Goal: Task Accomplishment & Management: Use online tool/utility

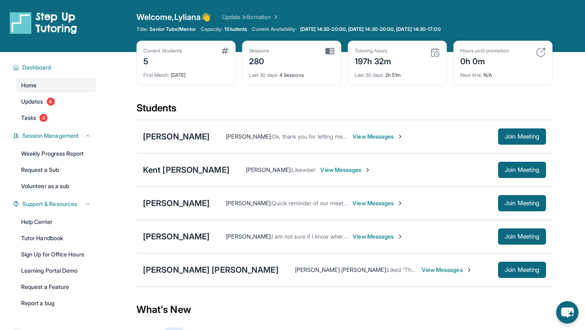
scroll to position [90, 0]
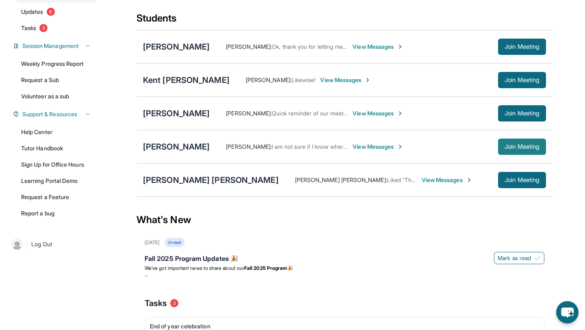
click at [527, 152] on button "Join Meeting" at bounding box center [522, 147] width 48 height 16
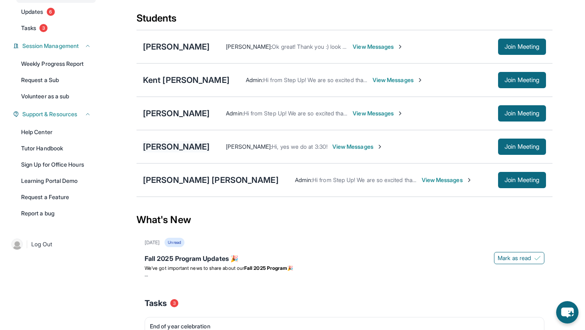
click at [183, 149] on div "[PERSON_NAME]" at bounding box center [176, 146] width 67 height 11
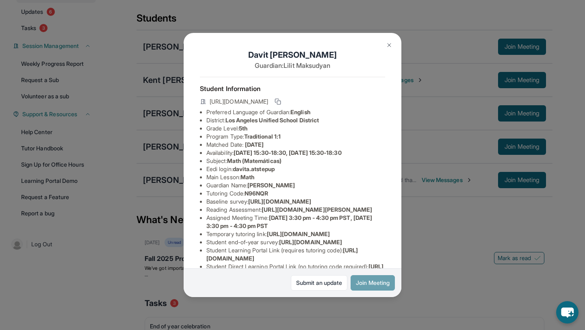
click at [367, 286] on button "Join Meeting" at bounding box center [373, 282] width 44 height 15
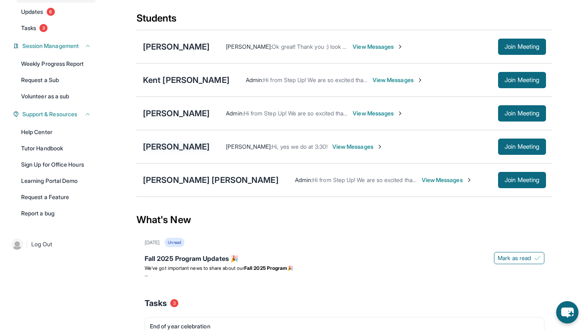
click at [180, 145] on div "[PERSON_NAME]" at bounding box center [176, 146] width 67 height 11
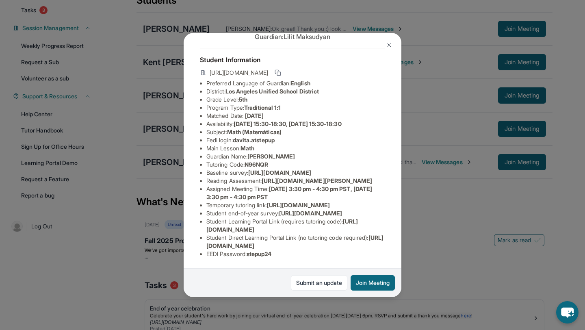
scroll to position [85, 289]
drag, startPoint x: 206, startPoint y: 123, endPoint x: 408, endPoint y: 143, distance: 203.0
click at [408, 143] on div "[PERSON_NAME] Guardian: [PERSON_NAME] Student Information [URL][DOMAIN_NAME] Pr…" at bounding box center [292, 165] width 585 height 330
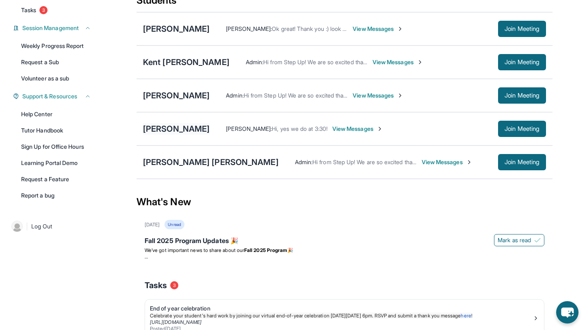
click at [169, 128] on div "[PERSON_NAME]" at bounding box center [176, 128] width 67 height 11
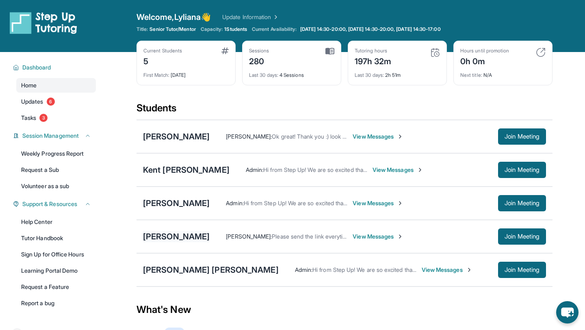
click at [160, 235] on div "[PERSON_NAME]" at bounding box center [176, 236] width 67 height 11
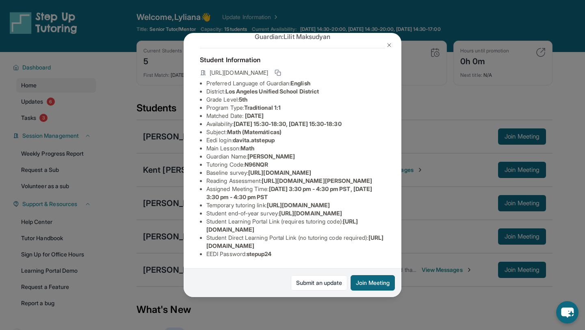
scroll to position [48, 289]
drag, startPoint x: 206, startPoint y: 164, endPoint x: 346, endPoint y: 178, distance: 140.1
click at [346, 178] on div "[PERSON_NAME] Guardian: [PERSON_NAME] Student Information [URL][DOMAIN_NAME] Pr…" at bounding box center [293, 165] width 218 height 264
copy span "[URL][DOMAIN_NAME]"
